Goal: Transaction & Acquisition: Purchase product/service

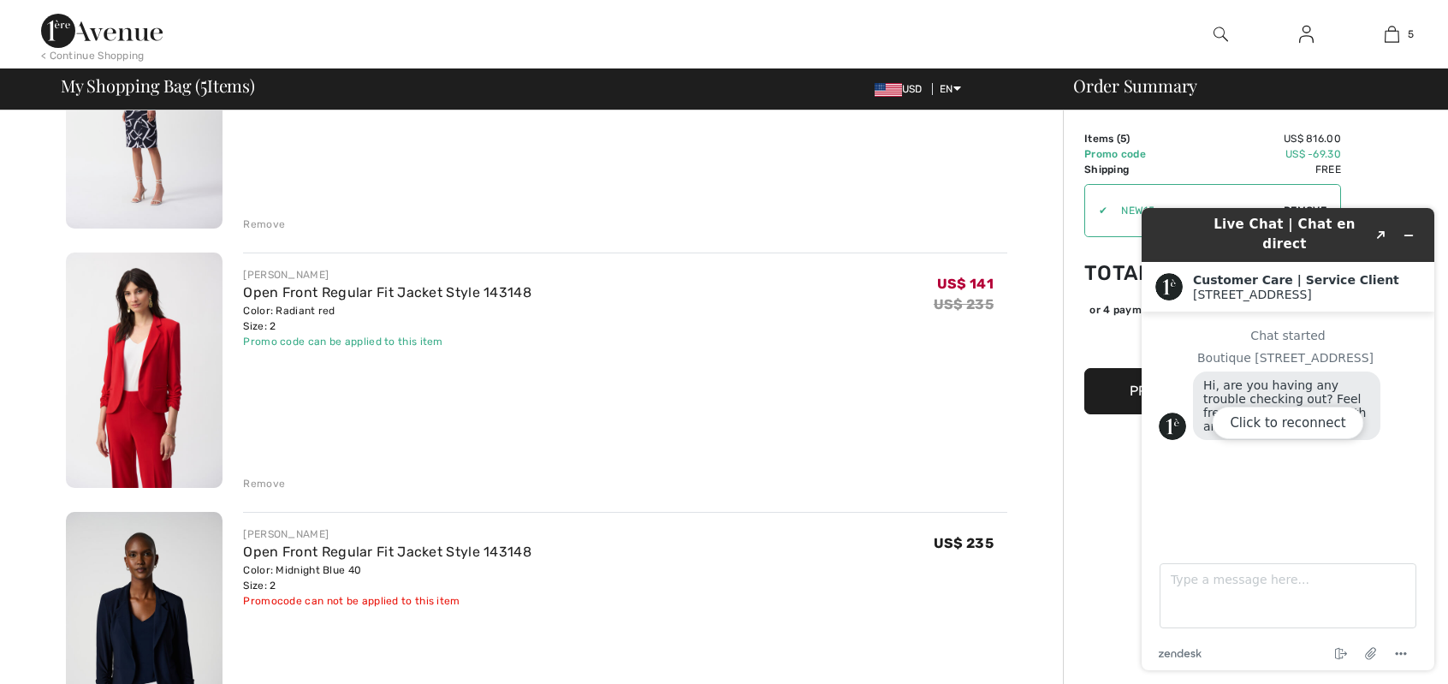
click at [1409, 229] on div "Click to reconnect" at bounding box center [1288, 439] width 293 height 462
click at [1407, 227] on div "Click to reconnect" at bounding box center [1288, 439] width 293 height 462
click at [1071, 249] on div "Order Summary Details Items ( 5 ) US$ 816.00 Promo code US$ -69.30 Shipping Fre…" at bounding box center [1255, 665] width 385 height 2143
drag, startPoint x: 1386, startPoint y: 211, endPoint x: 1365, endPoint y: 717, distance: 506.3
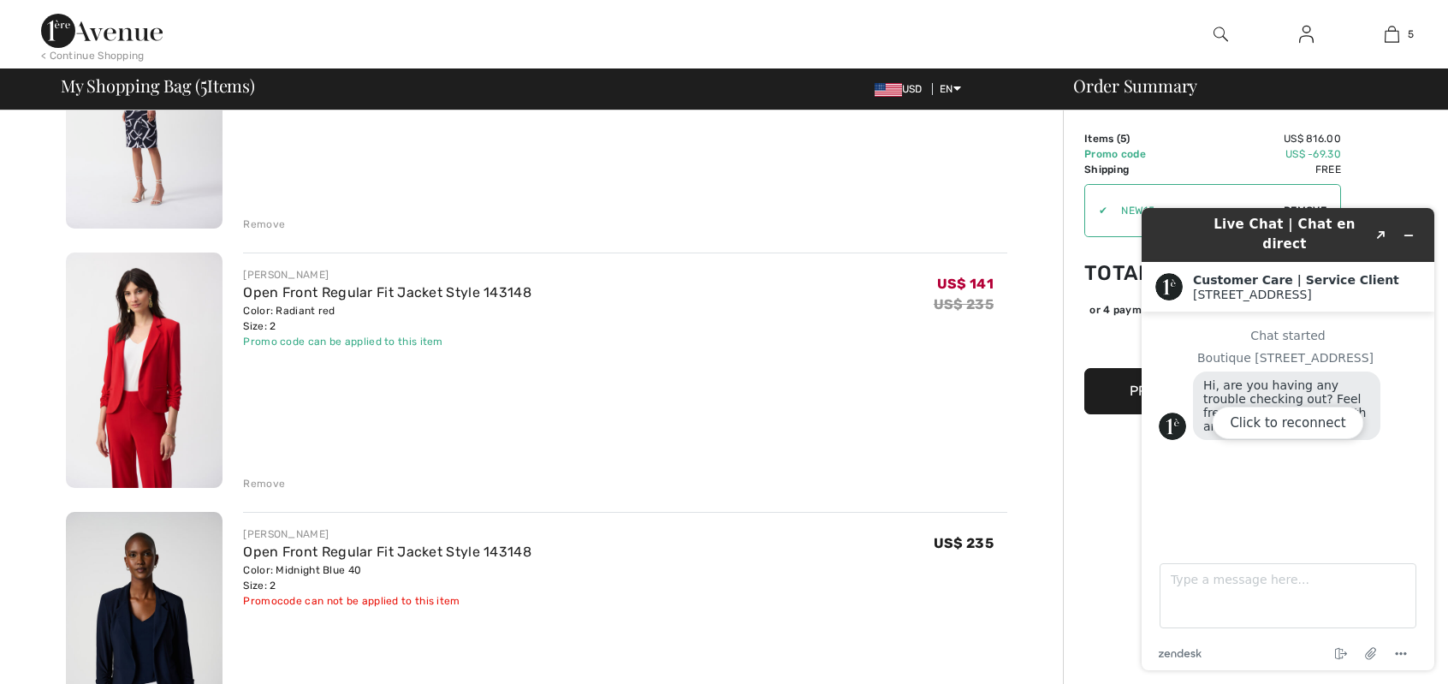
click at [1365, 683] on html "Live Chat | Chat en direct Created with Sketch. Customer Care | Service Client …" at bounding box center [1288, 439] width 320 height 490
click at [1382, 224] on div "Click to reconnect" at bounding box center [1288, 439] width 293 height 462
click at [1380, 223] on div "Click to reconnect" at bounding box center [1288, 439] width 293 height 462
click at [1409, 226] on div "Click to reconnect" at bounding box center [1288, 439] width 293 height 462
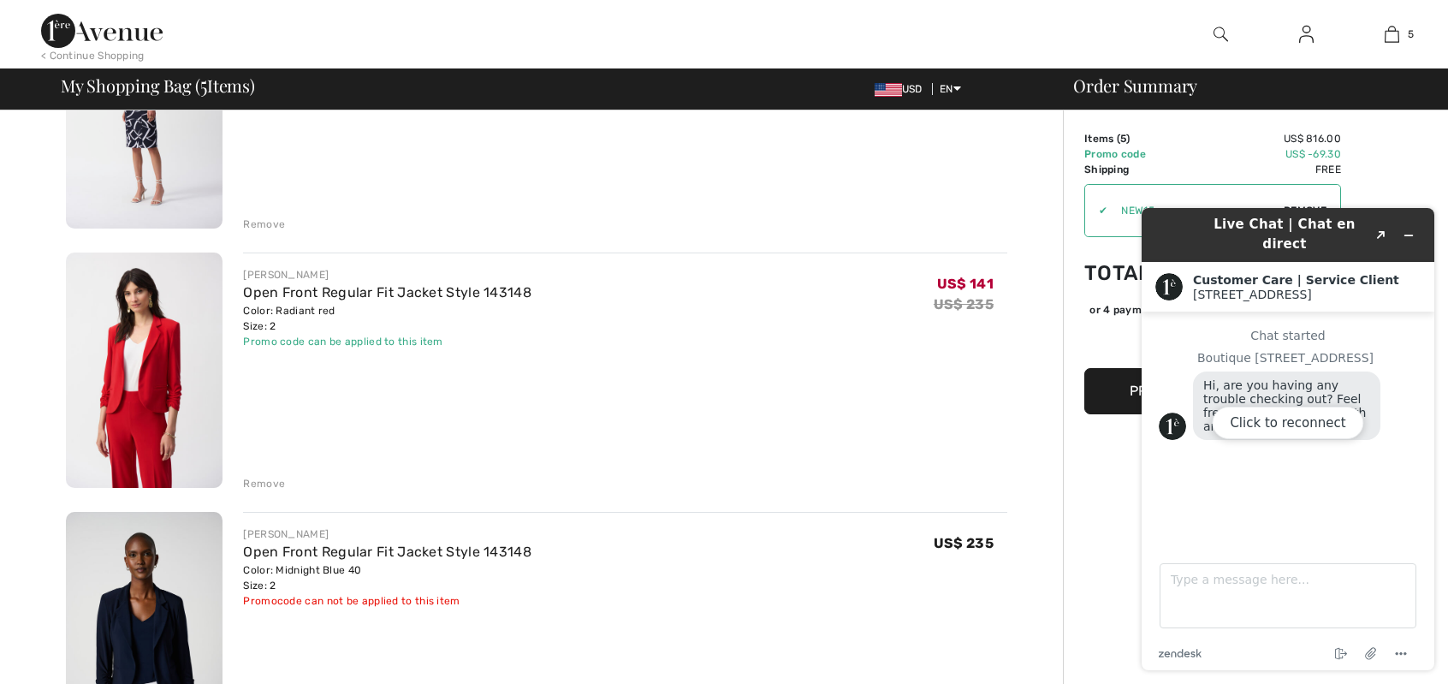
click at [1409, 226] on div "Click to reconnect" at bounding box center [1288, 439] width 293 height 462
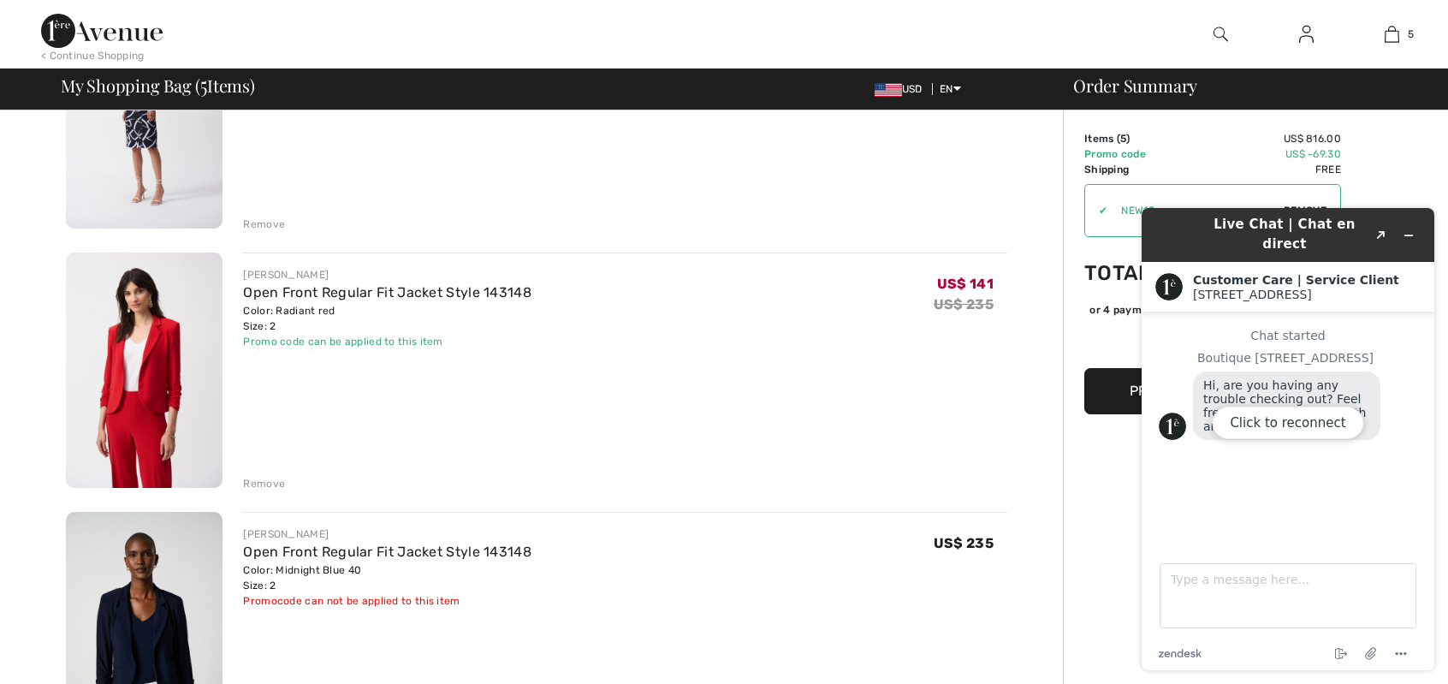
click at [1409, 226] on div "Click to reconnect" at bounding box center [1288, 439] width 293 height 462
click at [818, 158] on div "JOSEPH RIBKOFF Bodycon V-Neck Belted Dress Style 251108 Color: Midnight Blue/Va…" at bounding box center [625, 113] width 764 height 239
drag, startPoint x: 818, startPoint y: 158, endPoint x: 830, endPoint y: 156, distance: 12.3
click at [821, 158] on div "JOSEPH RIBKOFF Bodycon V-Neck Belted Dress Style 251108 Color: Midnight Blue/Va…" at bounding box center [625, 113] width 764 height 239
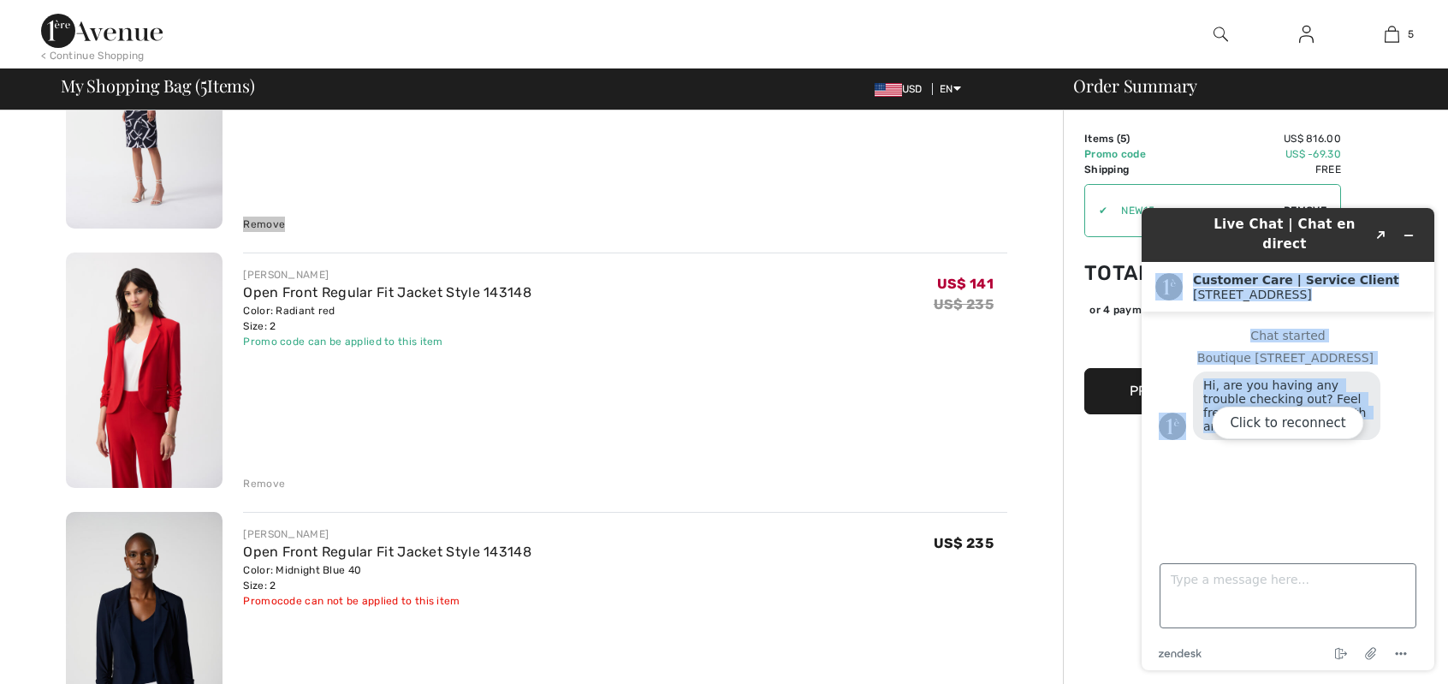
drag, startPoint x: 1411, startPoint y: 202, endPoint x: 1282, endPoint y: 485, distance: 310.3
click at [1349, 565] on div "Live Chat | Chat en direct Created with Sketch. Customer Care | Service Client …" at bounding box center [1288, 439] width 320 height 490
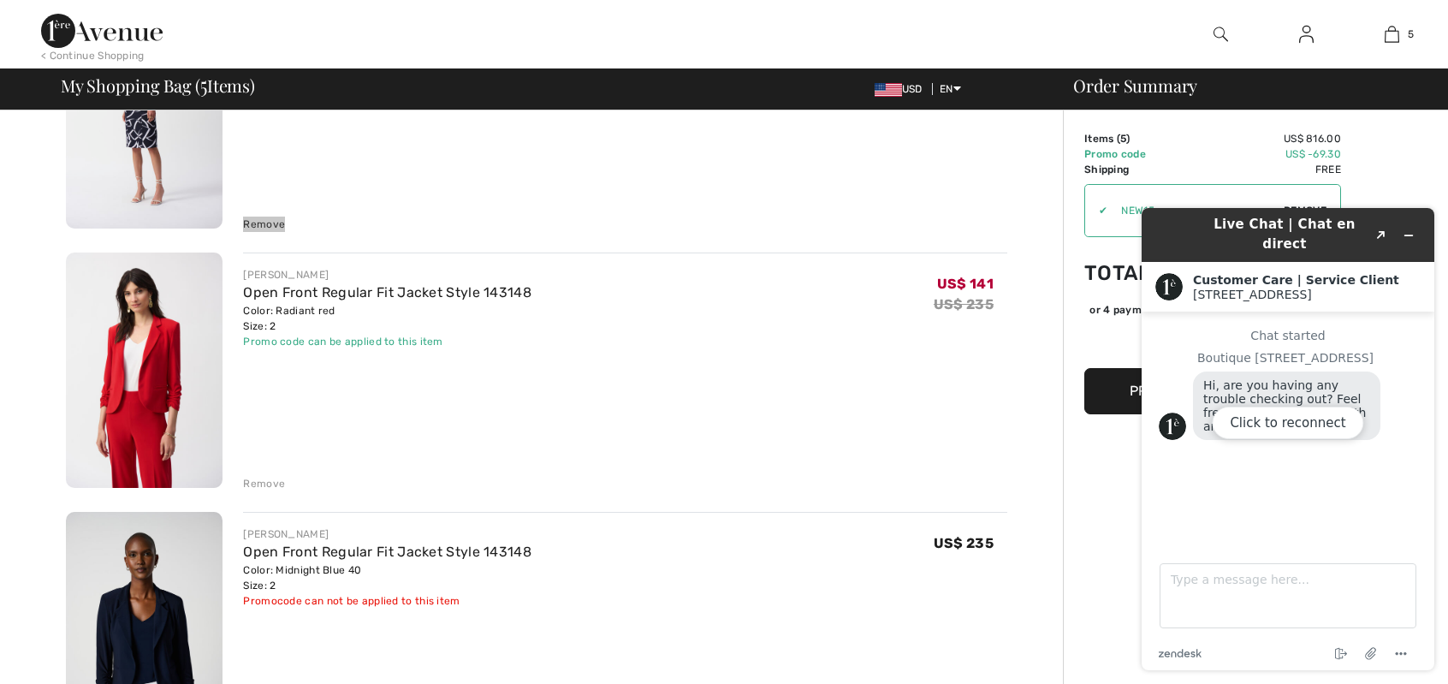
click at [1408, 227] on div "Click to reconnect" at bounding box center [1288, 439] width 293 height 462
click at [1161, 227] on div "Click to reconnect" at bounding box center [1288, 439] width 293 height 462
click at [1398, 653] on circle "Menu" at bounding box center [1397, 653] width 3 height 3
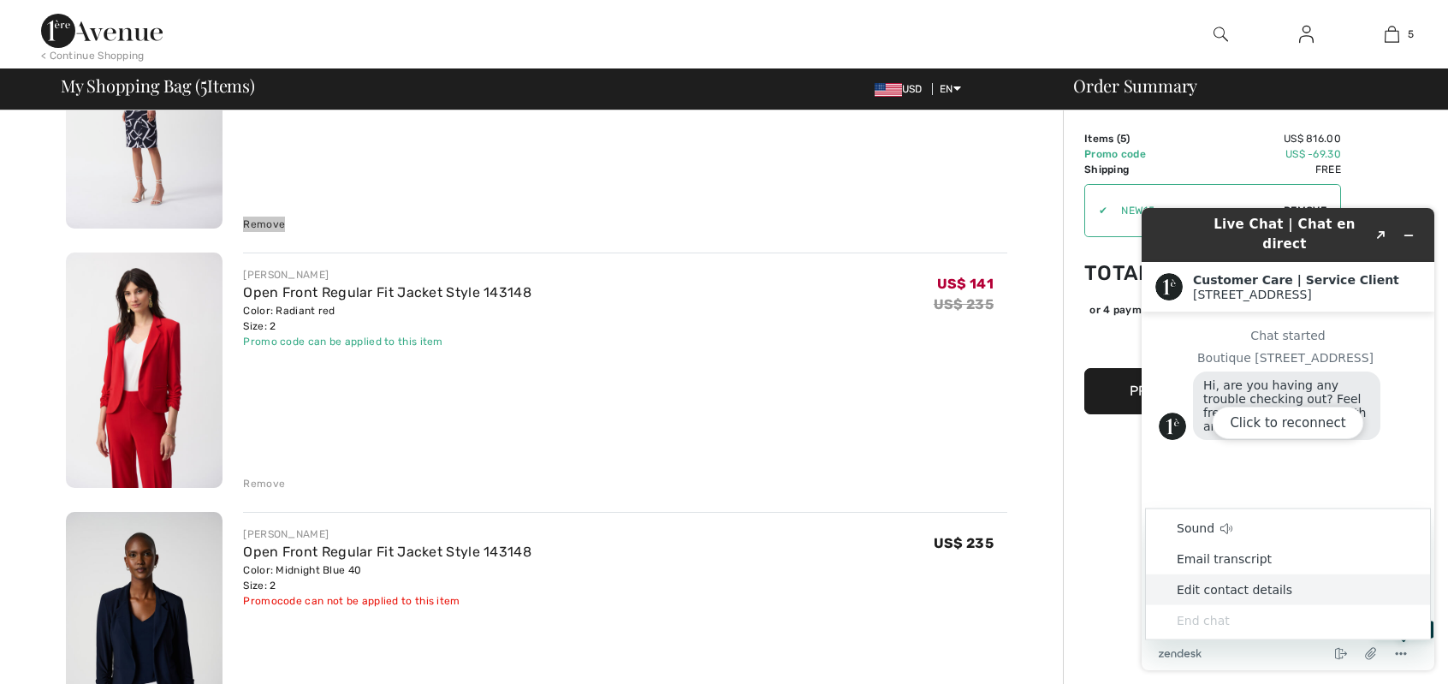
click at [1194, 615] on li "End chat" at bounding box center [1288, 620] width 284 height 31
click at [1193, 616] on li "End chat" at bounding box center [1288, 620] width 284 height 31
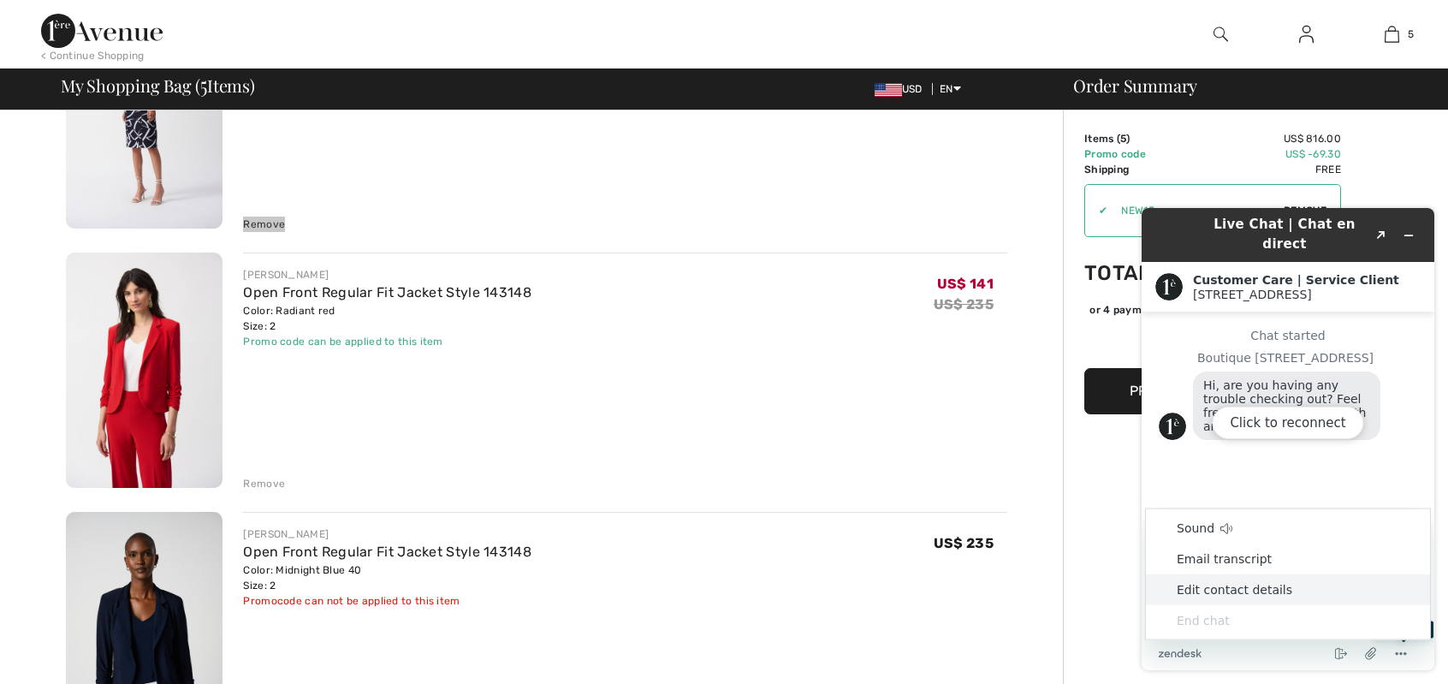
click at [1192, 621] on li "End chat" at bounding box center [1288, 620] width 284 height 31
click at [1106, 576] on div "Order Summary Details Items ( 5 ) US$ 816.00 Promo code US$ -69.30 Shipping Fre…" at bounding box center [1255, 665] width 385 height 2143
click at [1234, 229] on div "Click to reconnect" at bounding box center [1288, 439] width 293 height 462
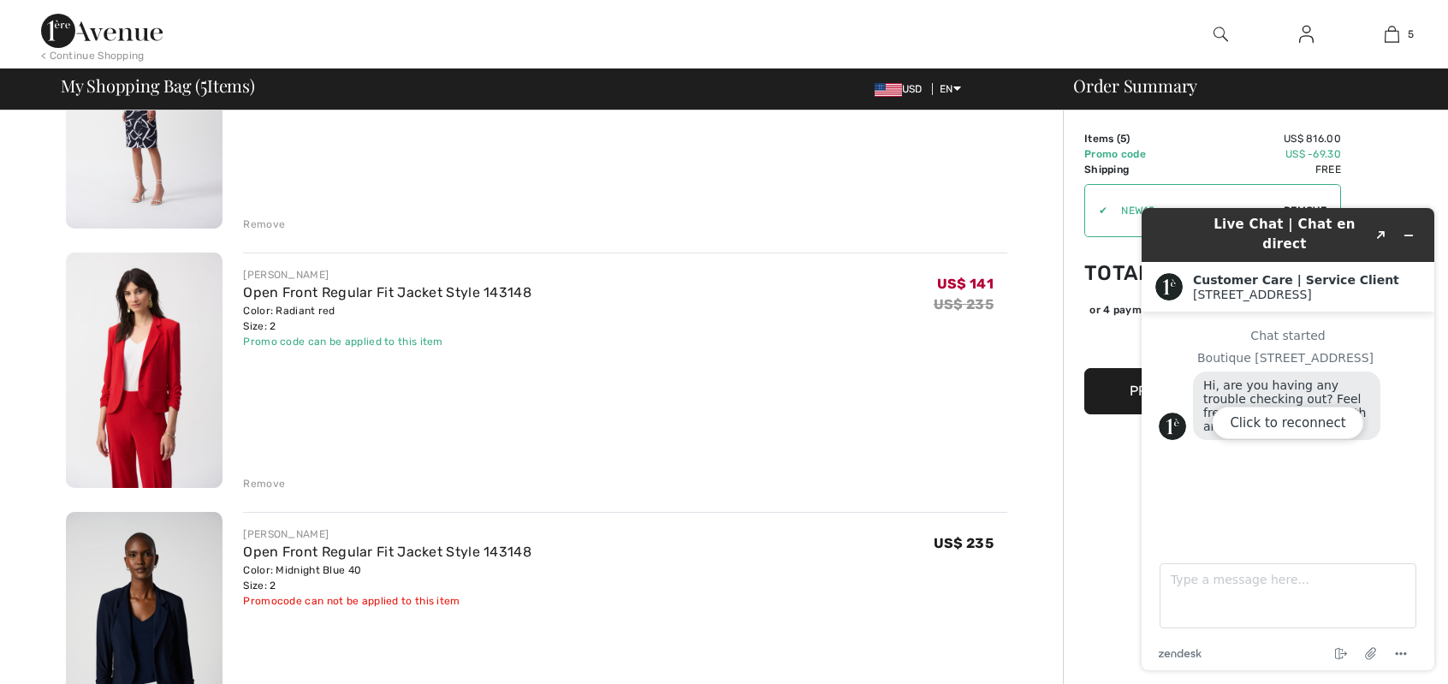
click at [1282, 403] on div "Click to reconnect" at bounding box center [1288, 439] width 293 height 462
click at [1275, 424] on button "Click to reconnect" at bounding box center [1288, 423] width 152 height 33
click at [1405, 652] on circle "Menu" at bounding box center [1406, 653] width 3 height 3
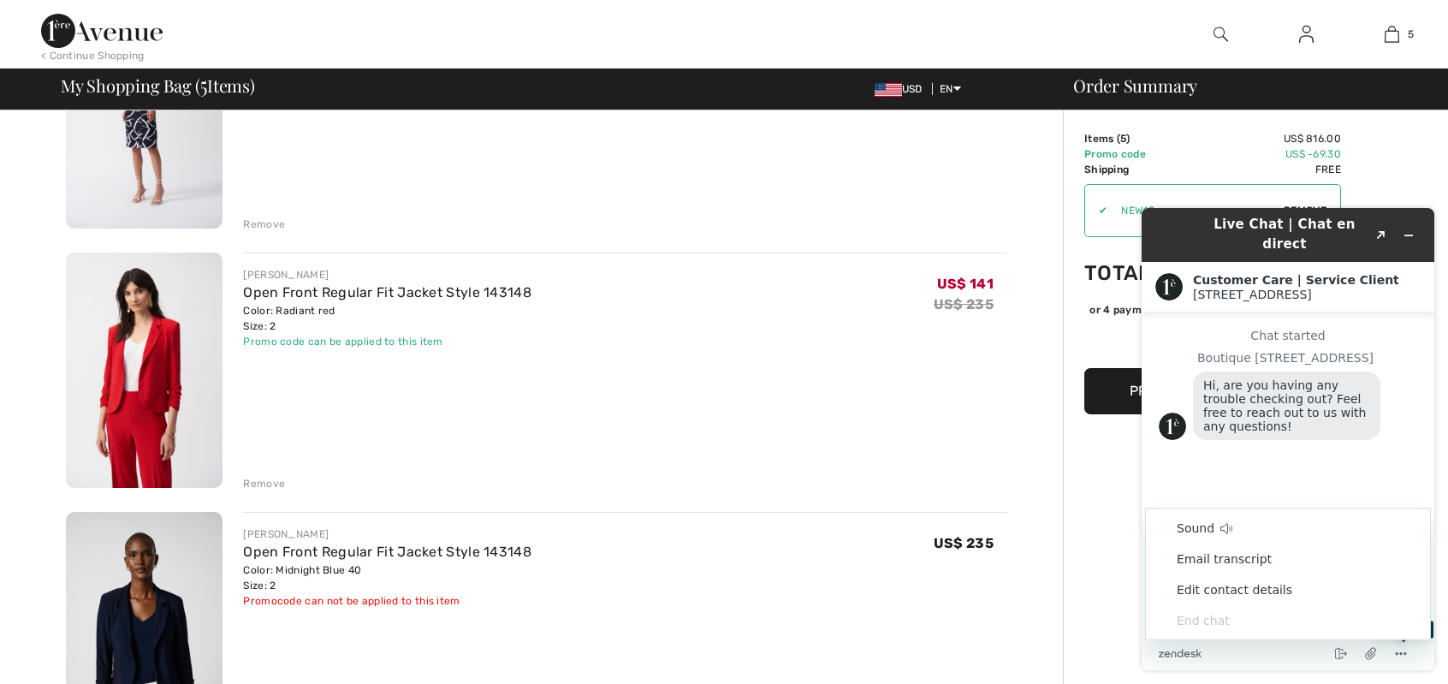
click at [1193, 620] on li "End chat" at bounding box center [1288, 620] width 284 height 31
click at [1404, 651] on icon "Menu" at bounding box center [1401, 654] width 21 height 21
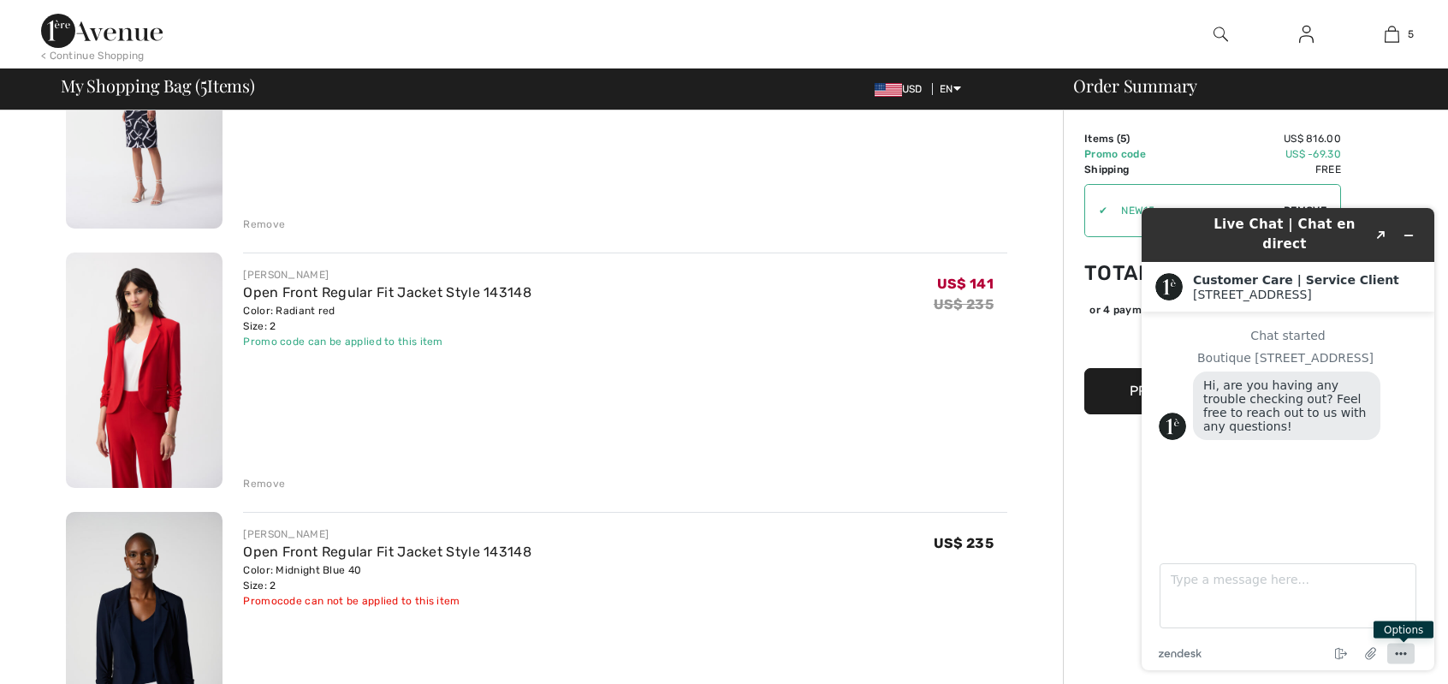
click at [1398, 649] on icon "Menu" at bounding box center [1401, 654] width 21 height 21
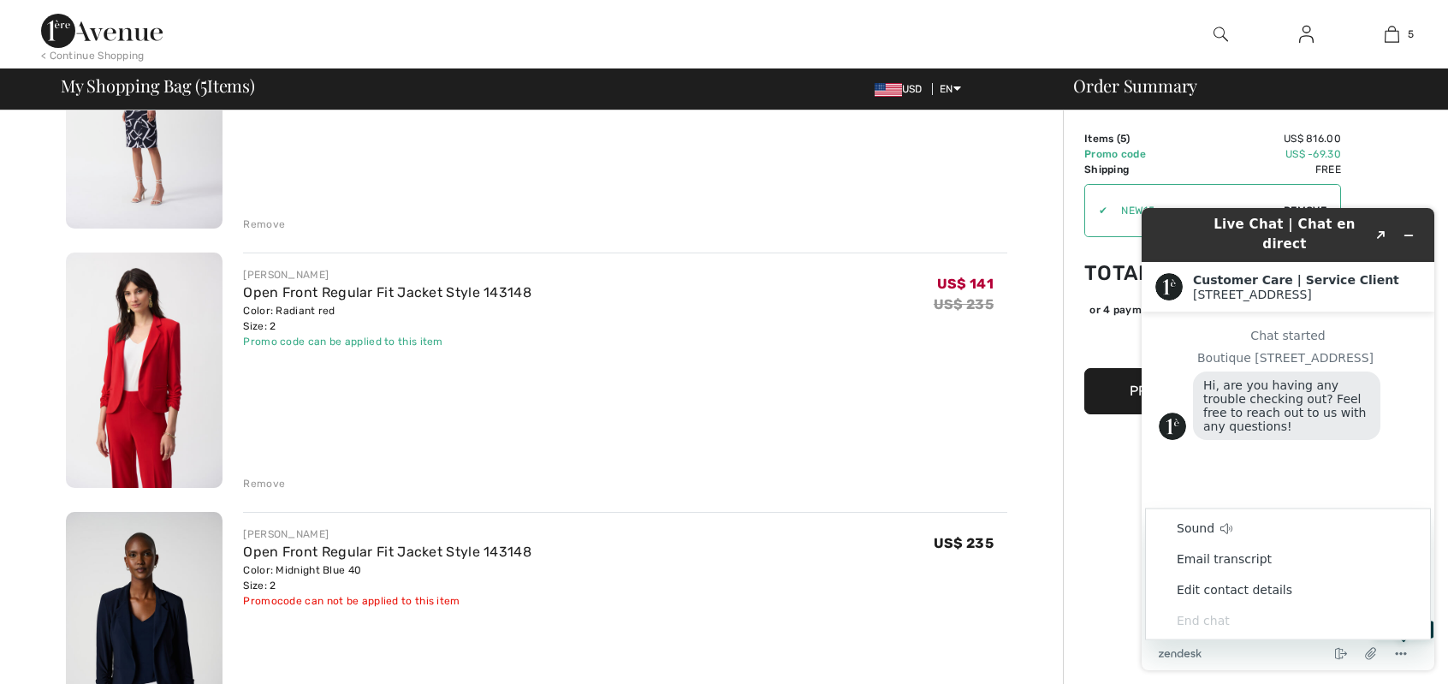
click at [1193, 620] on li "End chat" at bounding box center [1288, 620] width 284 height 31
click at [1413, 229] on icon "Minimize widget" at bounding box center [1409, 235] width 12 height 12
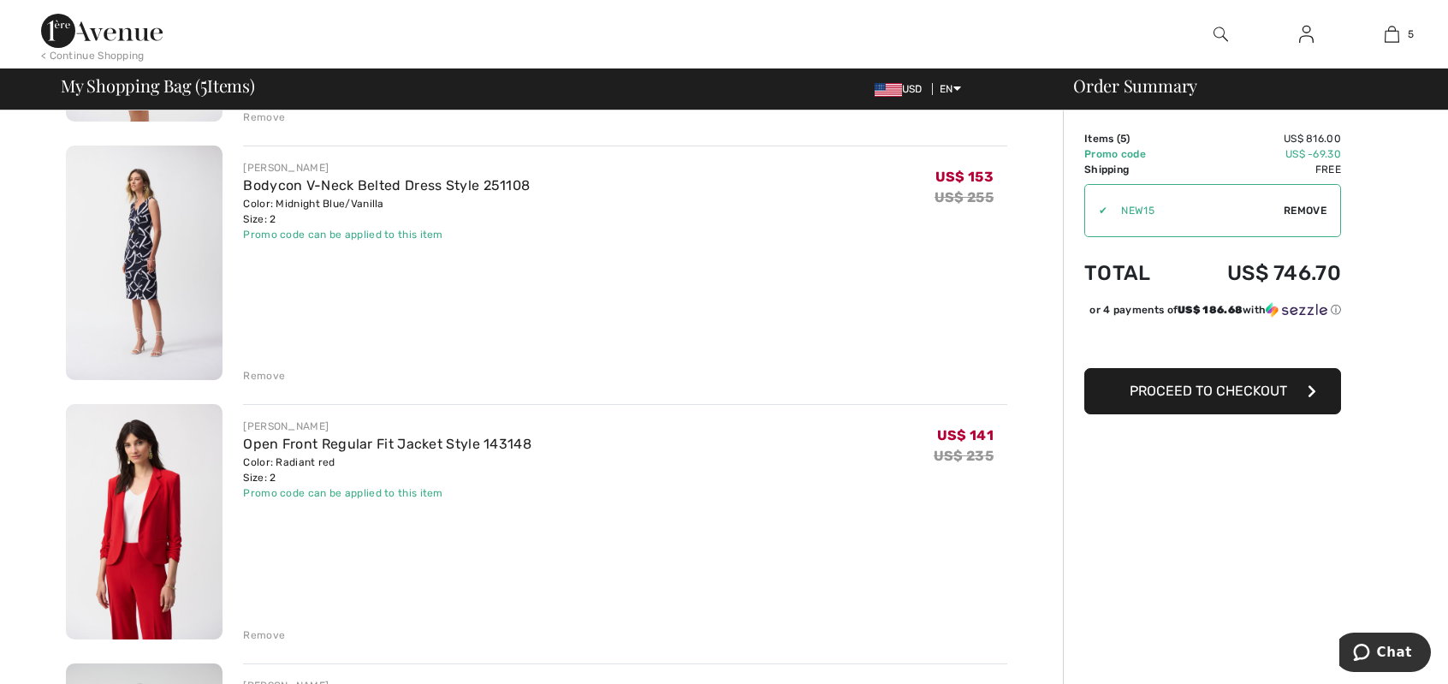
scroll to position [450, 0]
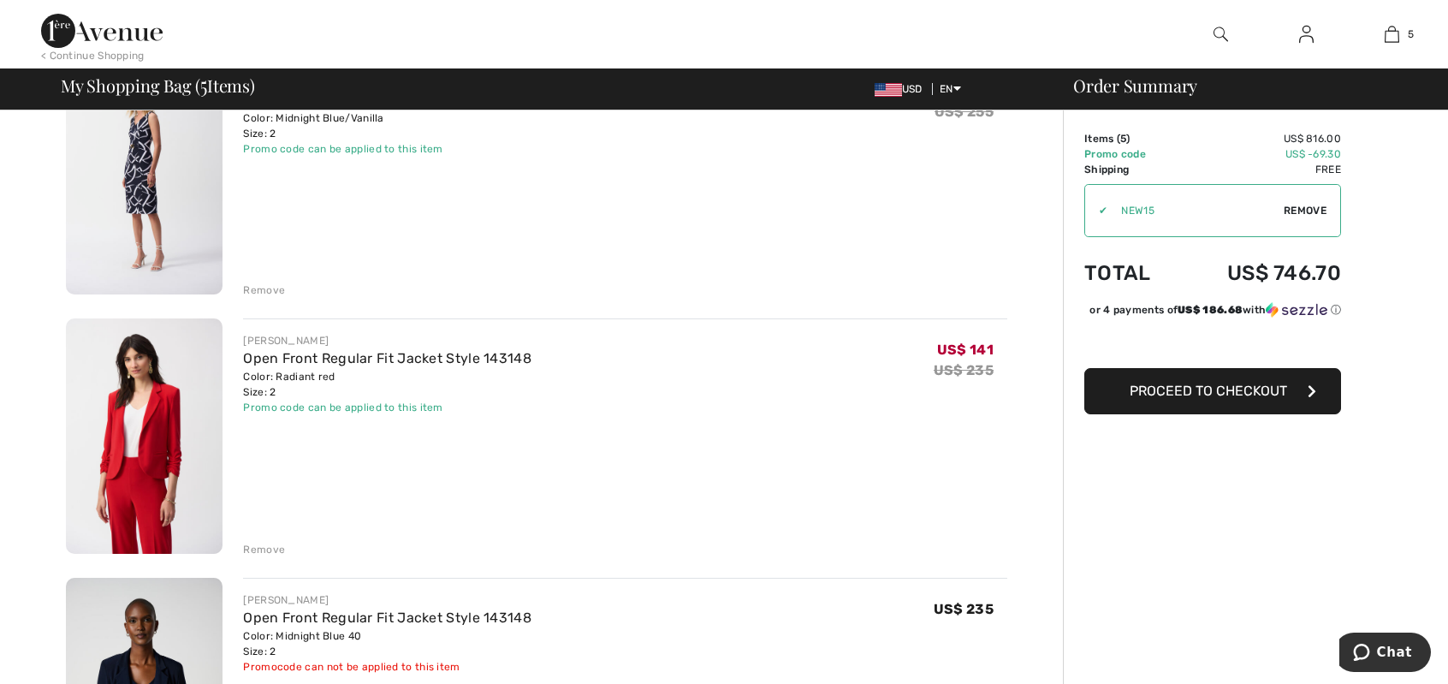
click at [181, 615] on img at bounding box center [144, 695] width 157 height 235
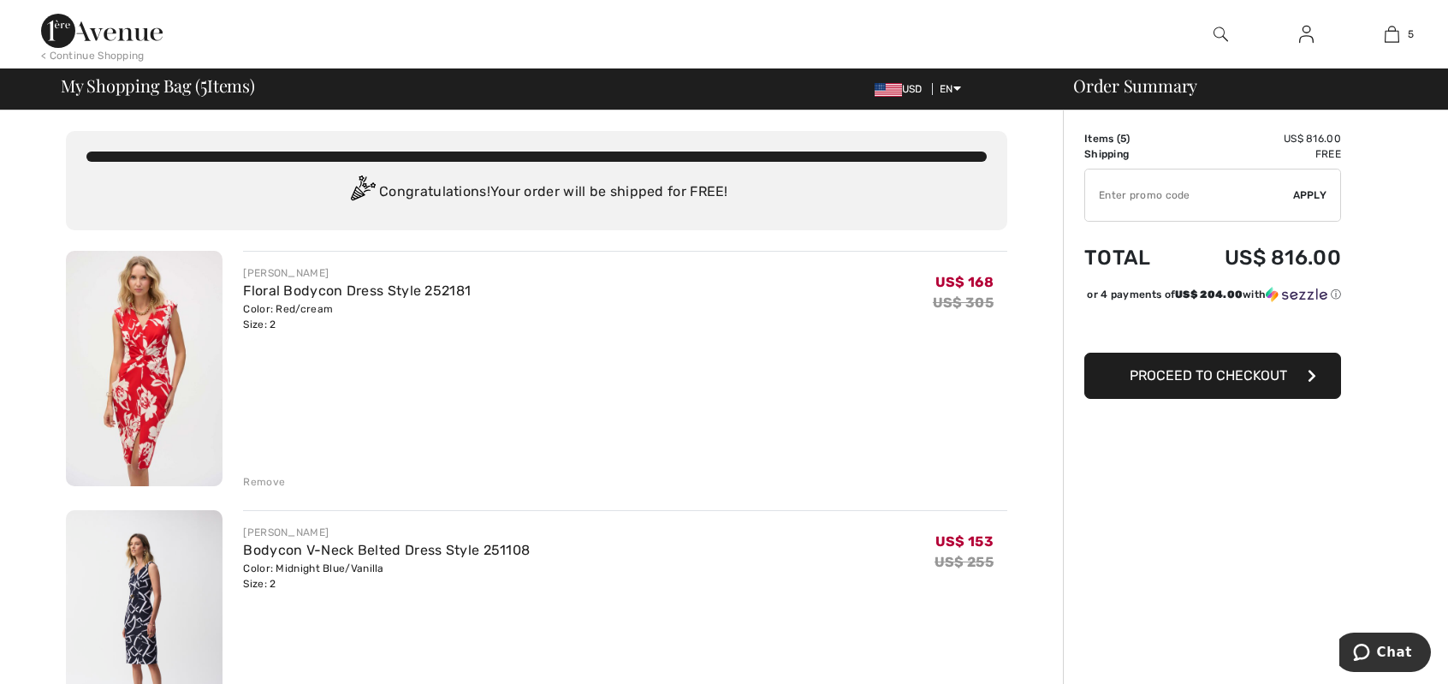
type input "NEW15"
type input "NEW10"
type input "FREEXPRESS"
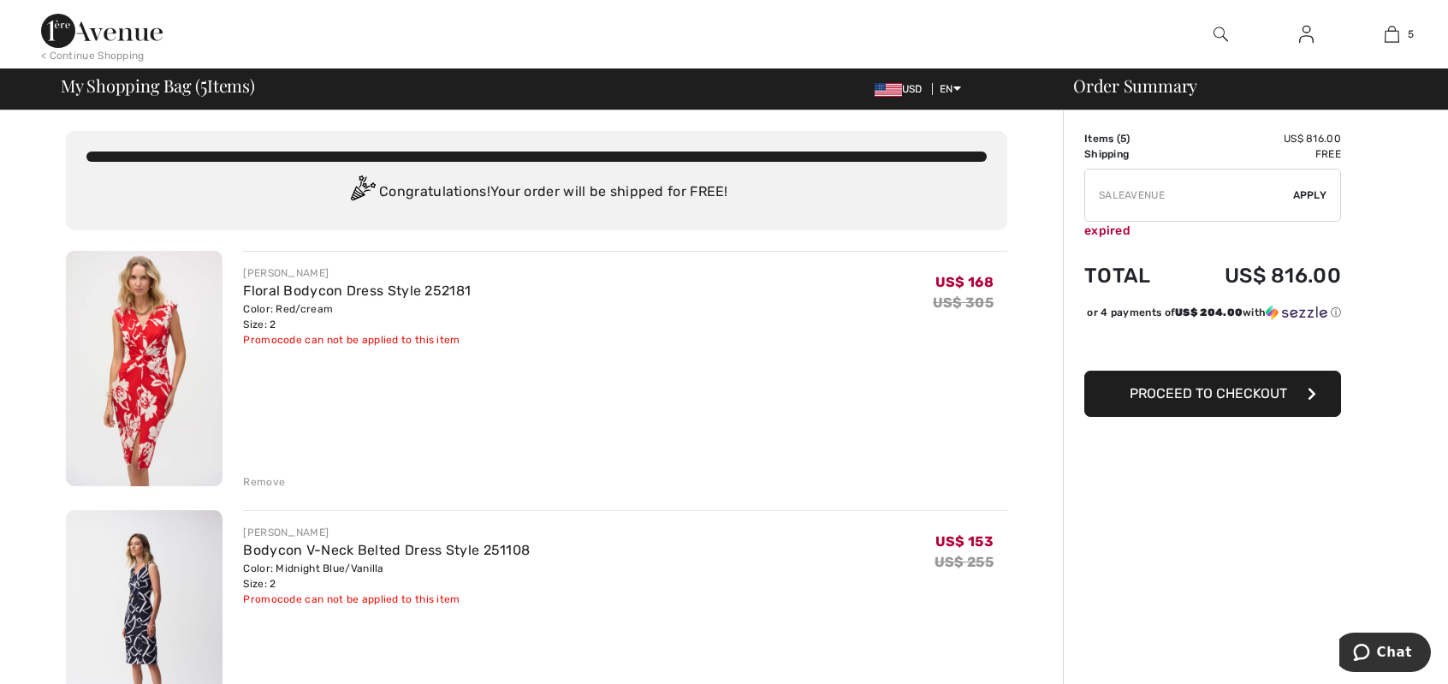
type input "FREEDENIMBAG"
type input "FLASH15"
type input "MAMA"
type input "FREEPANT"
type input "FREEGIFT"
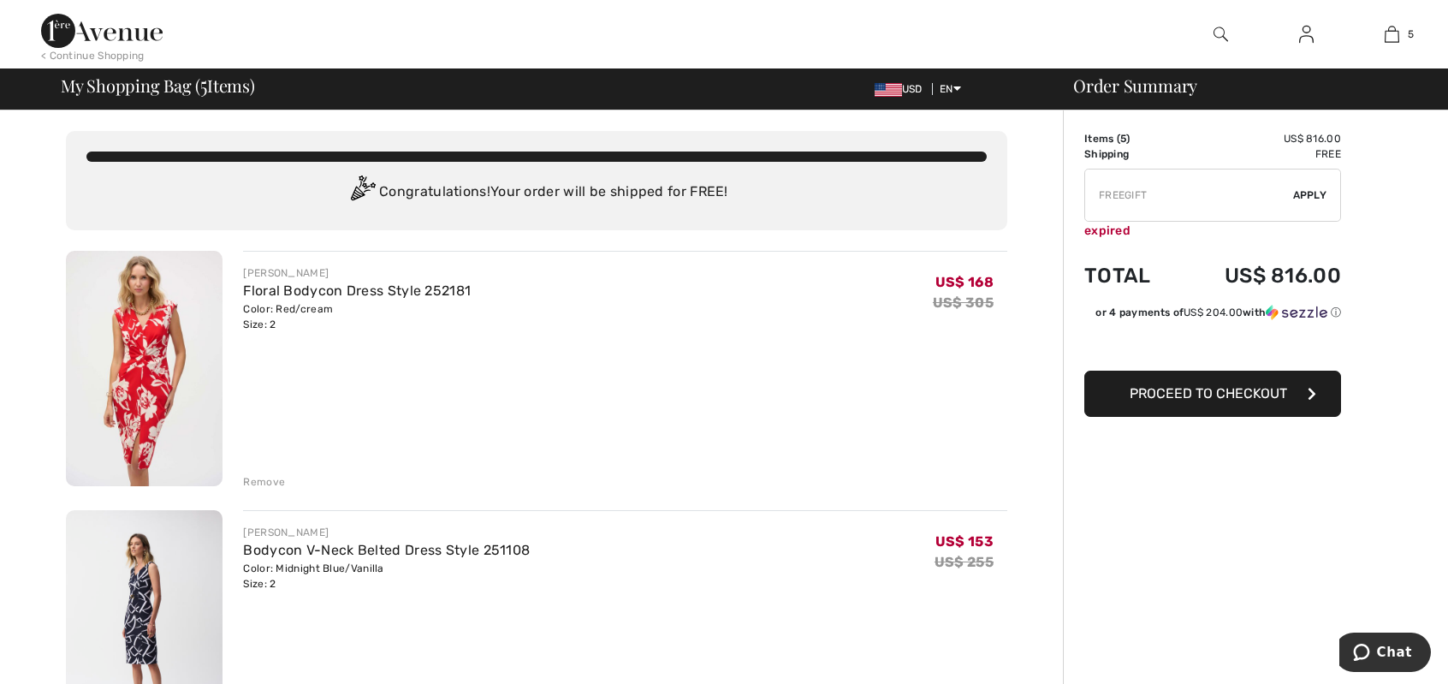
type input "NEW15"
